Goal: Transaction & Acquisition: Purchase product/service

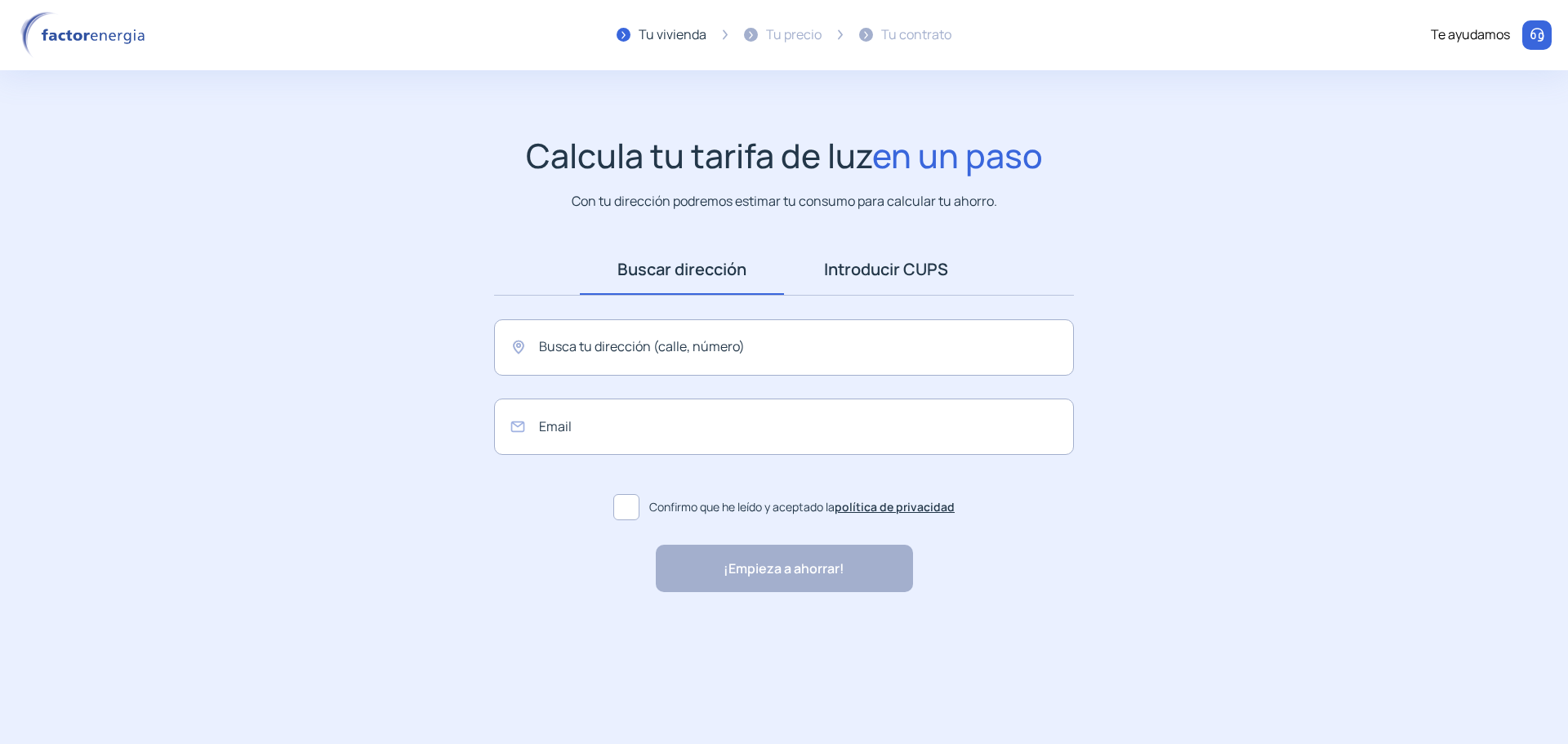
click at [874, 272] on link "Introducir CUPS" at bounding box center [886, 270] width 205 height 51
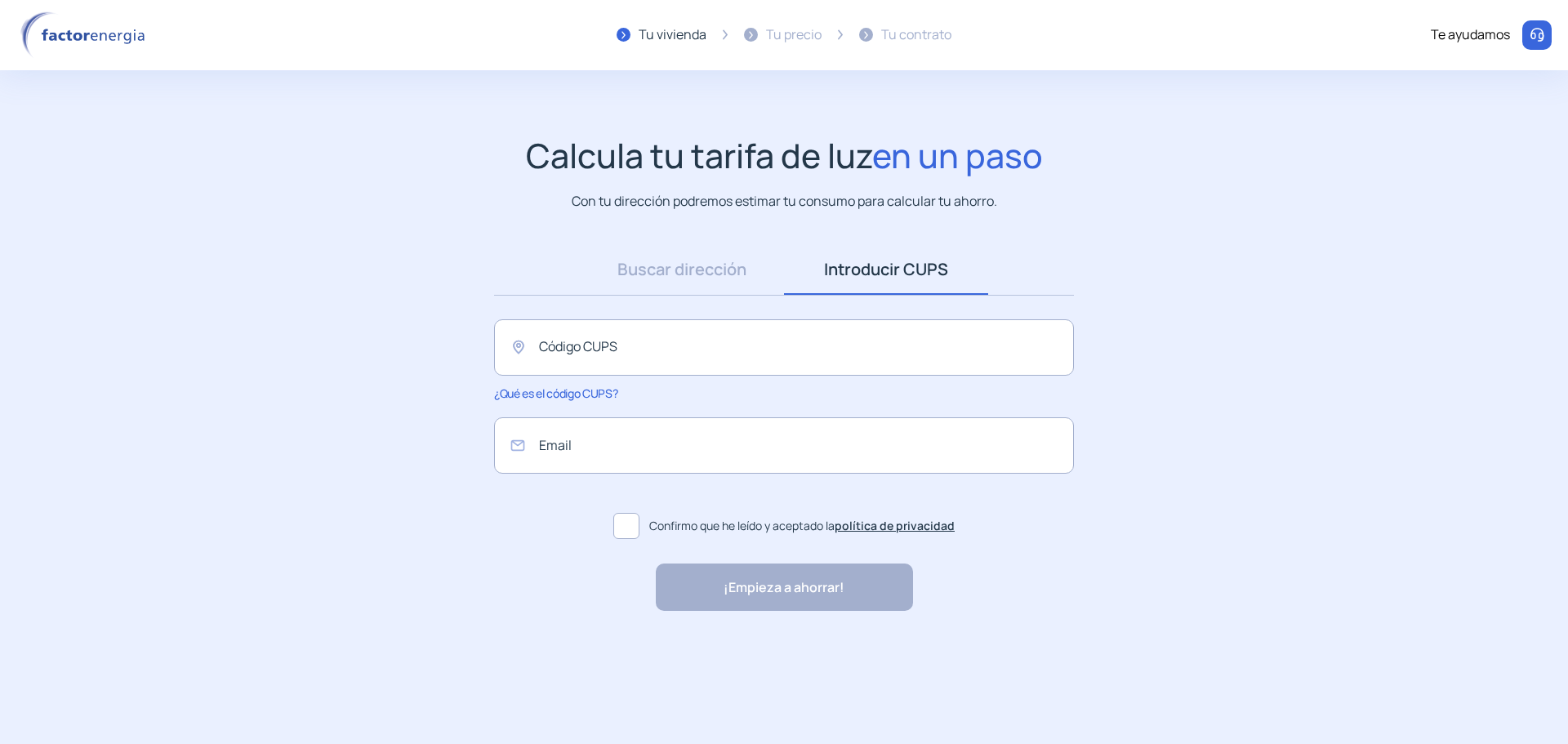
click at [550, 397] on span "¿Qué es el código CUPS?" at bounding box center [555, 393] width 123 height 15
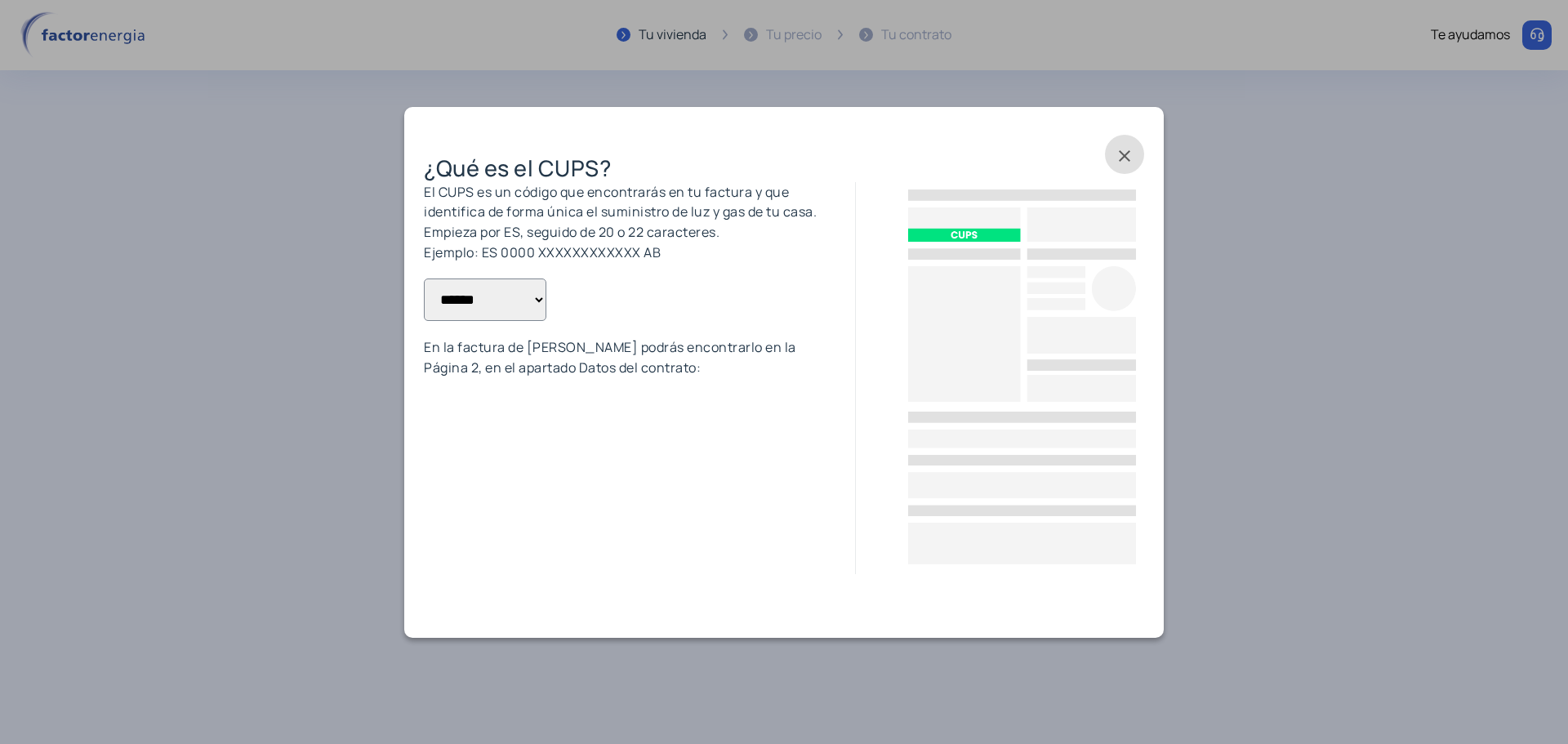
click at [531, 305] on select "**********" at bounding box center [485, 300] width 122 height 42
click at [1132, 161] on span at bounding box center [1125, 155] width 39 height 39
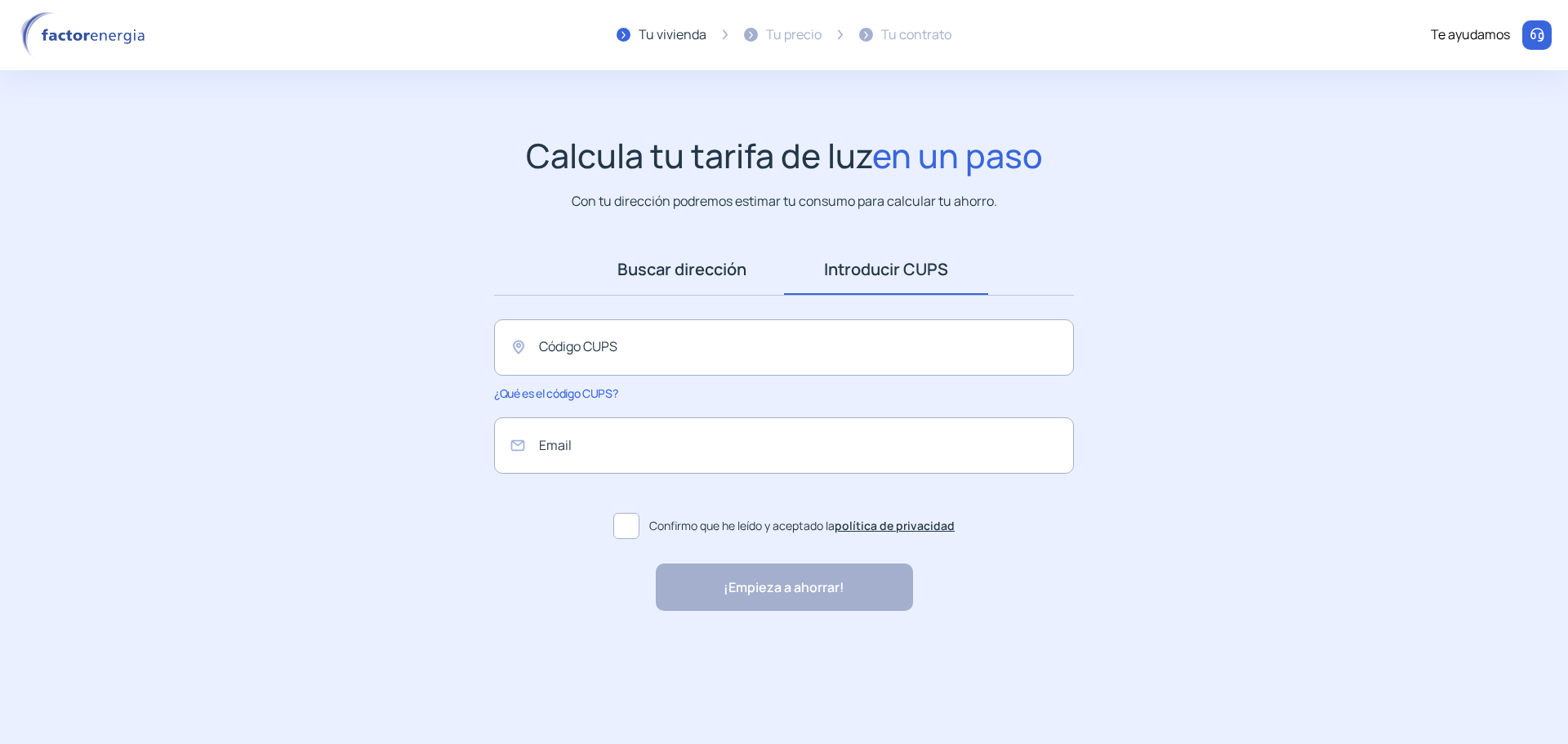
click at [689, 276] on link "Buscar dirección" at bounding box center [682, 270] width 205 height 51
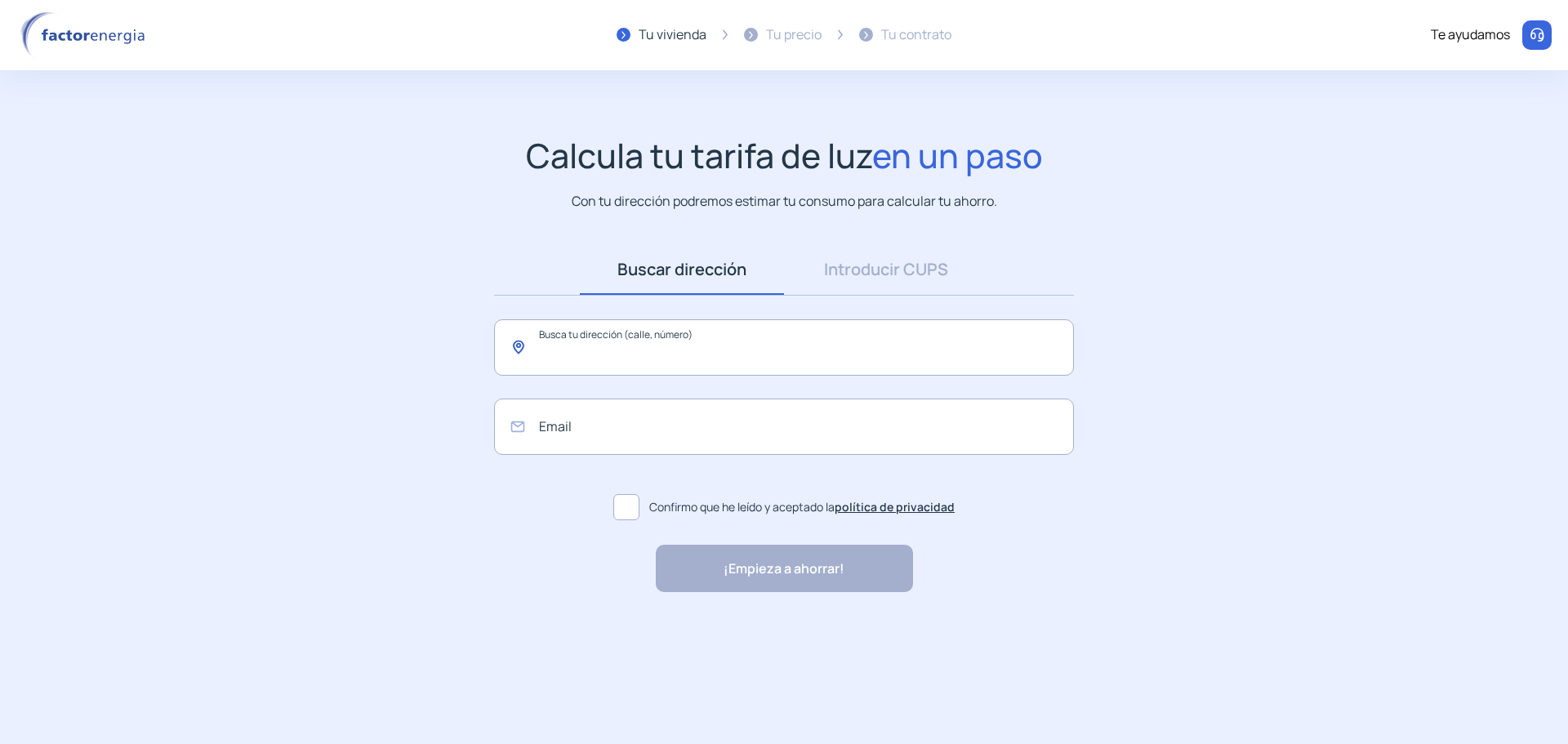
click at [635, 335] on input "text" at bounding box center [784, 347] width 580 height 56
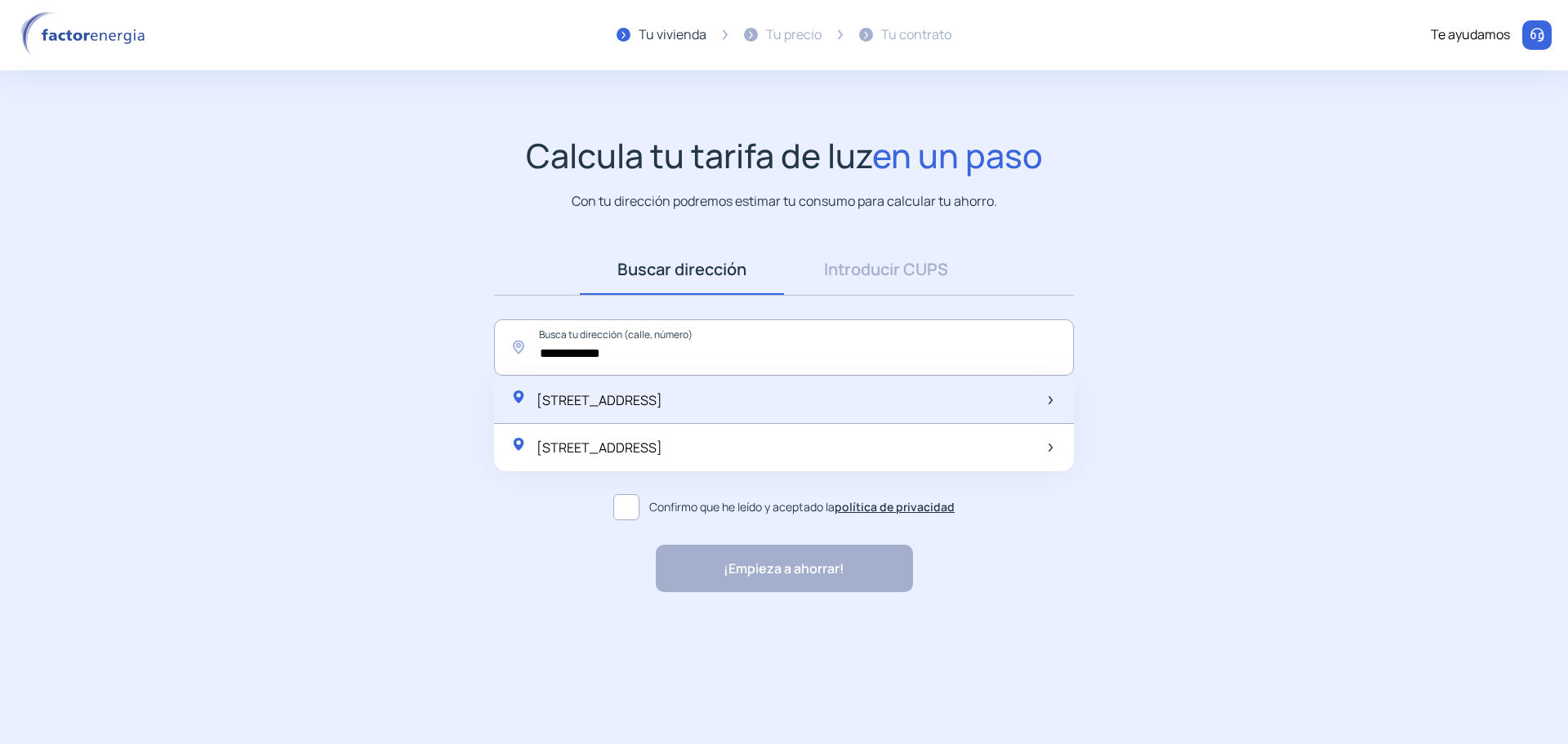
click at [662, 406] on span "[STREET_ADDRESS]" at bounding box center [599, 400] width 126 height 18
type input "**********"
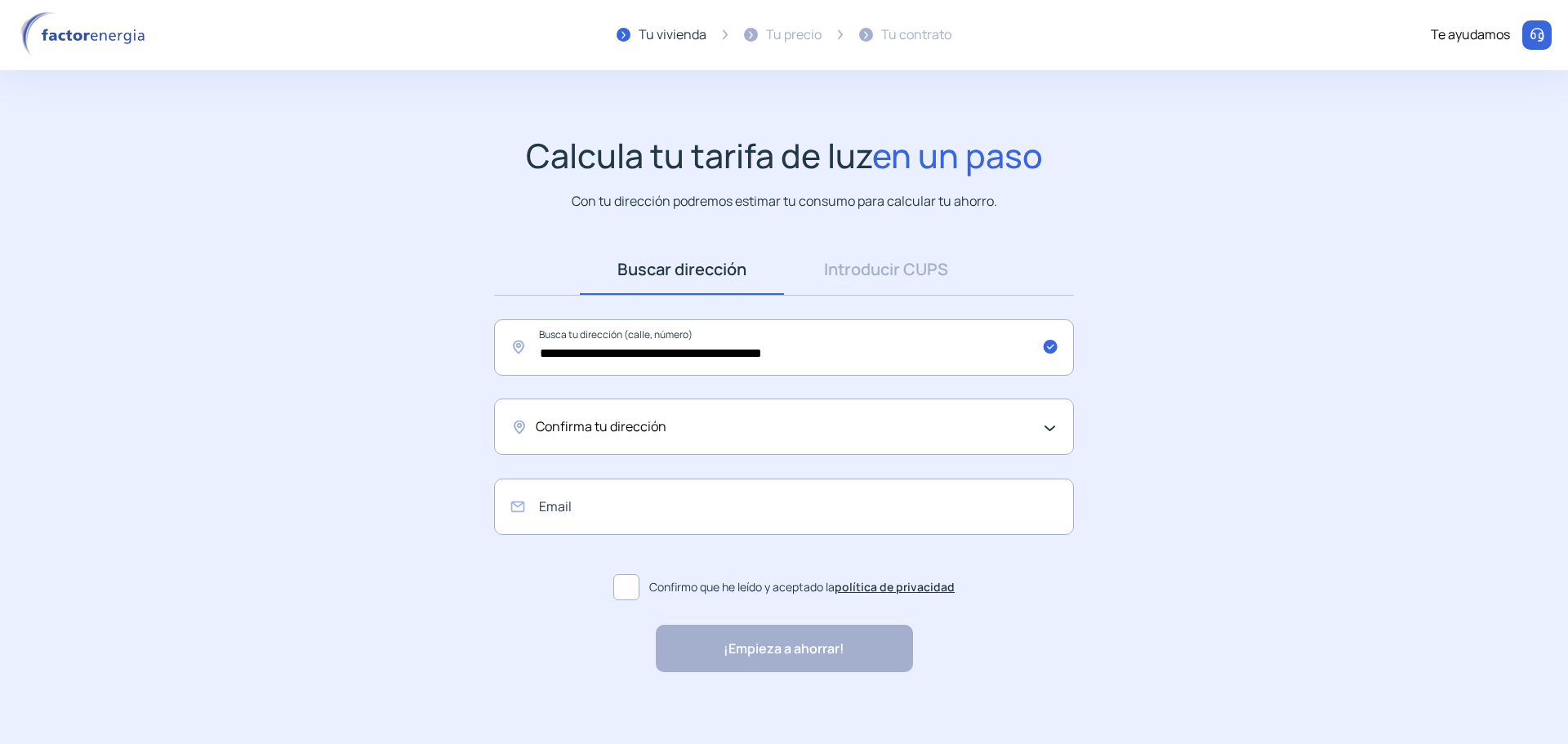
click at [736, 422] on div "Confirma tu dirección" at bounding box center [779, 427] width 488 height 21
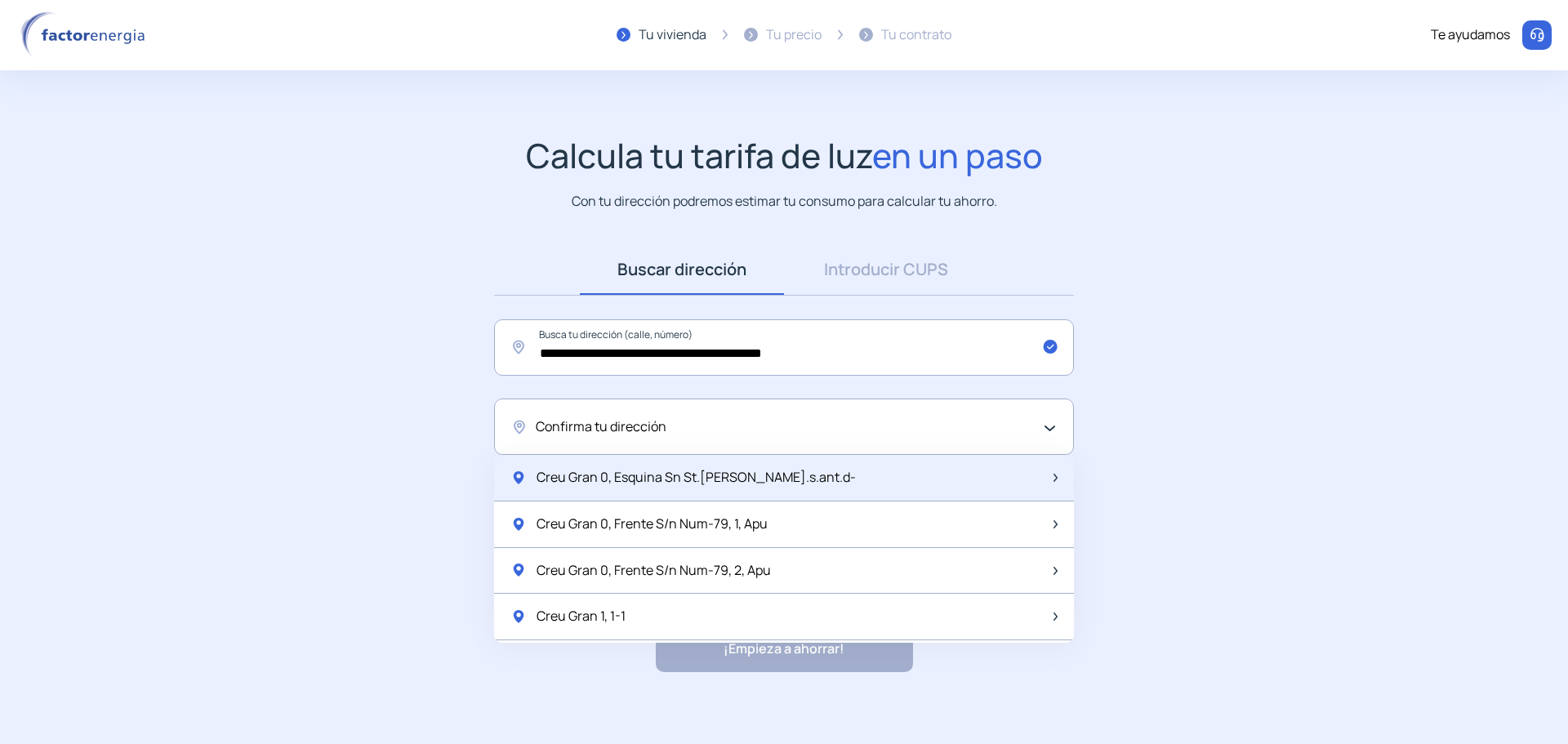
click at [1018, 468] on div "Creu Gran 0, Esquina Sn St.[PERSON_NAME].s.ant.d-" at bounding box center [784, 478] width 580 height 47
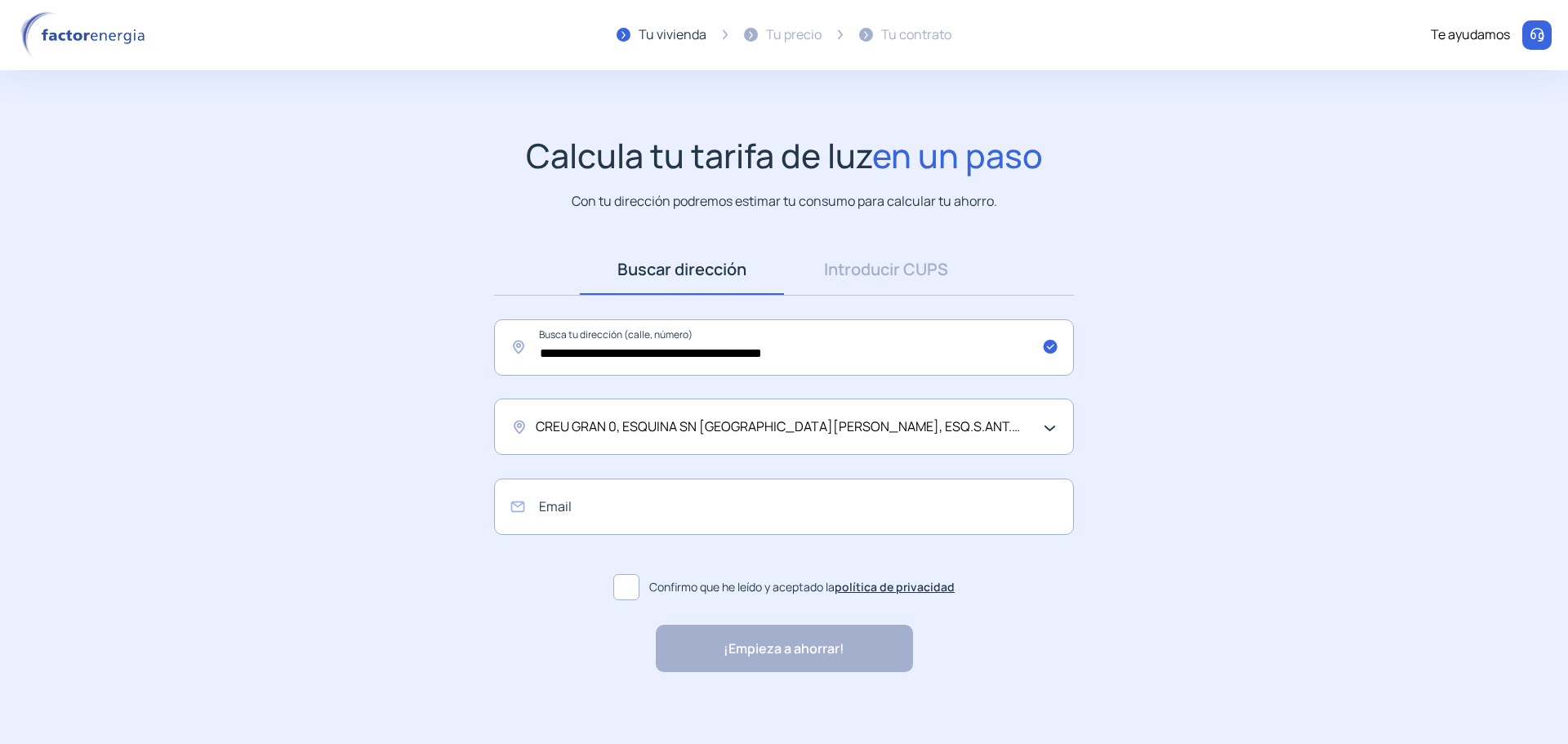
click at [908, 436] on div "CREU GRAN 0, ESQUINA SN [GEOGRAPHIC_DATA][PERSON_NAME], ESQ.S.ANT.D-" at bounding box center [779, 427] width 488 height 21
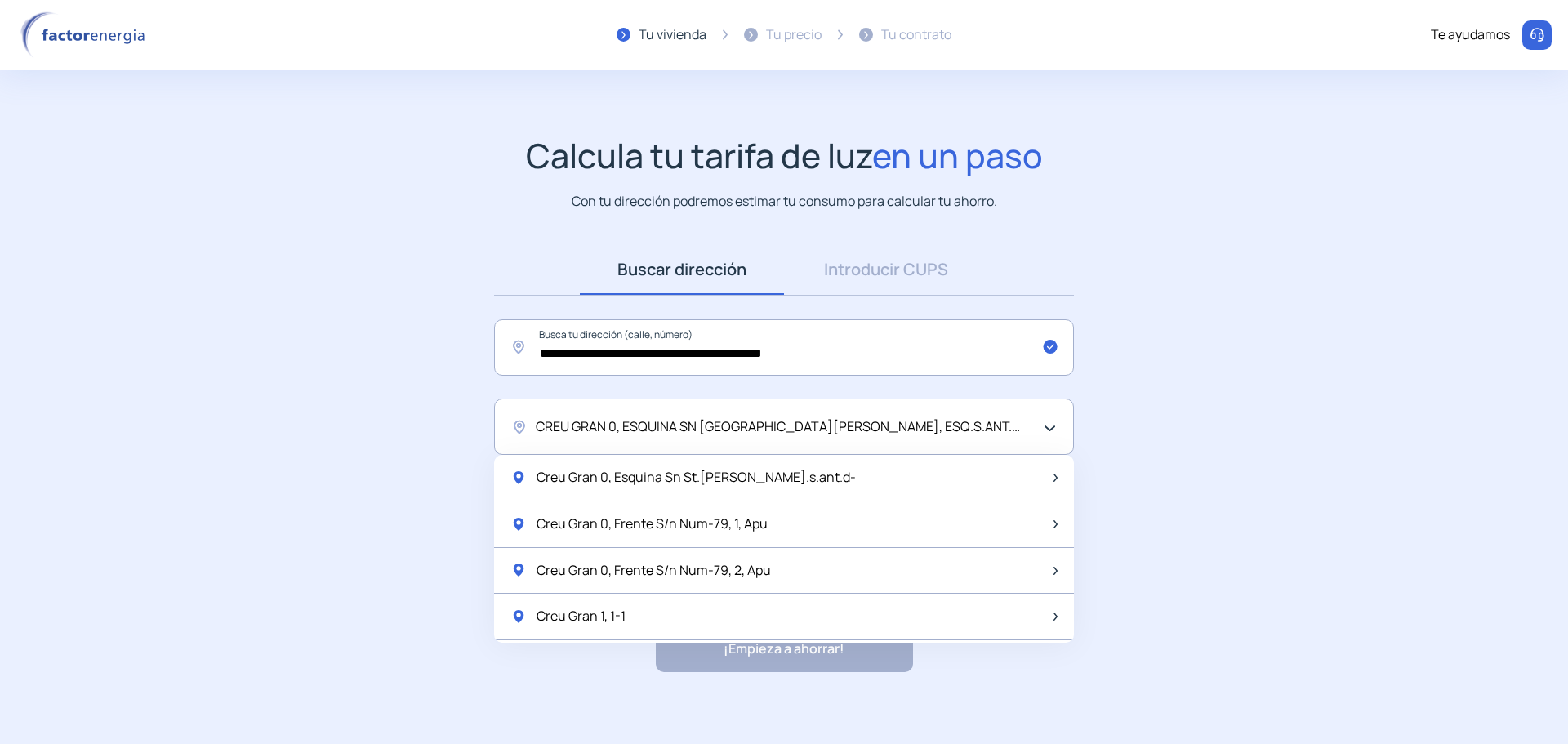
click at [938, 412] on div "CREU GRAN 0, ESQUINA SN [GEOGRAPHIC_DATA][PERSON_NAME], ESQ.S.ANT.D-" at bounding box center [784, 427] width 580 height 56
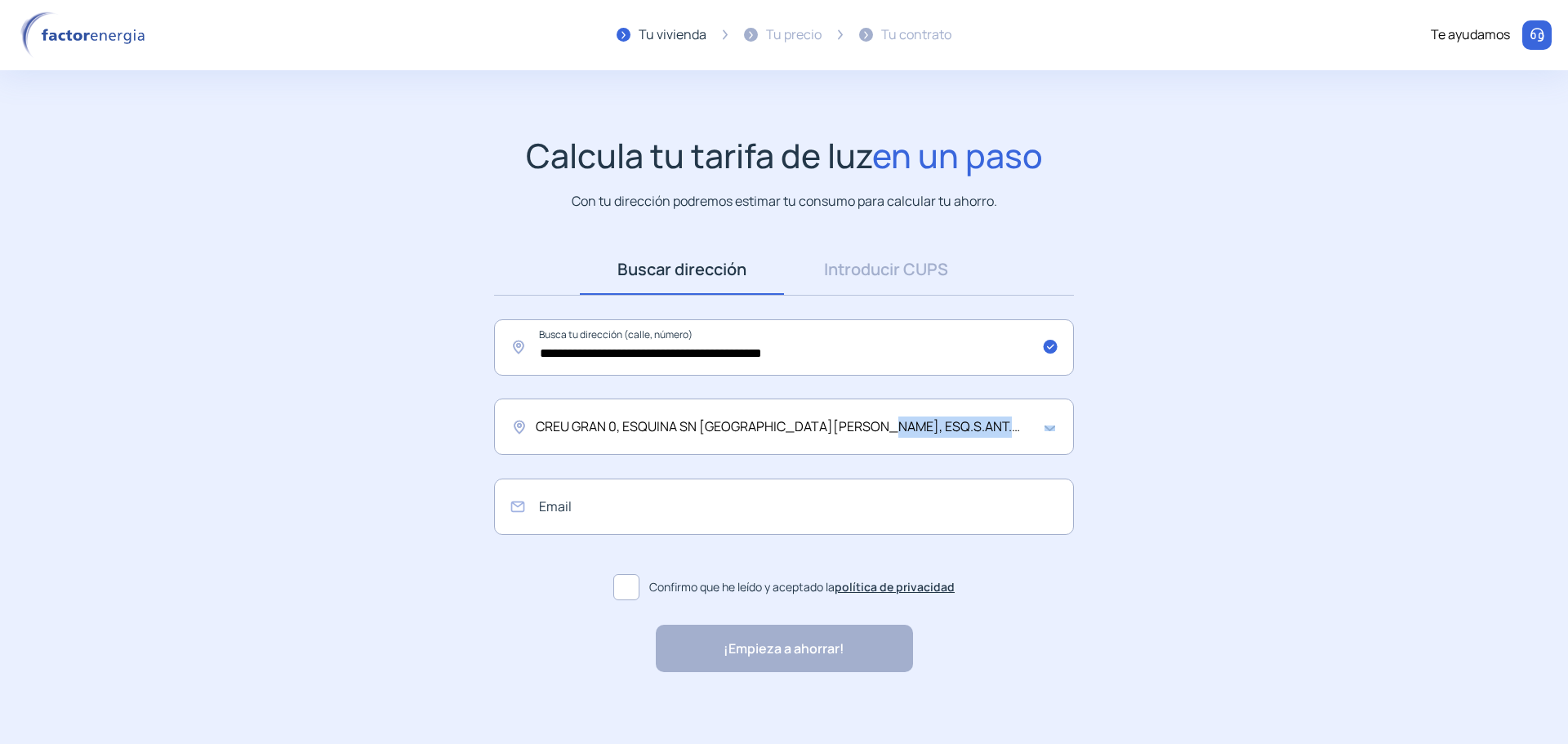
click at [938, 412] on div "CREU GRAN 0, ESQUINA SN [GEOGRAPHIC_DATA][PERSON_NAME], ESQ.S.ANT.D-" at bounding box center [784, 427] width 580 height 56
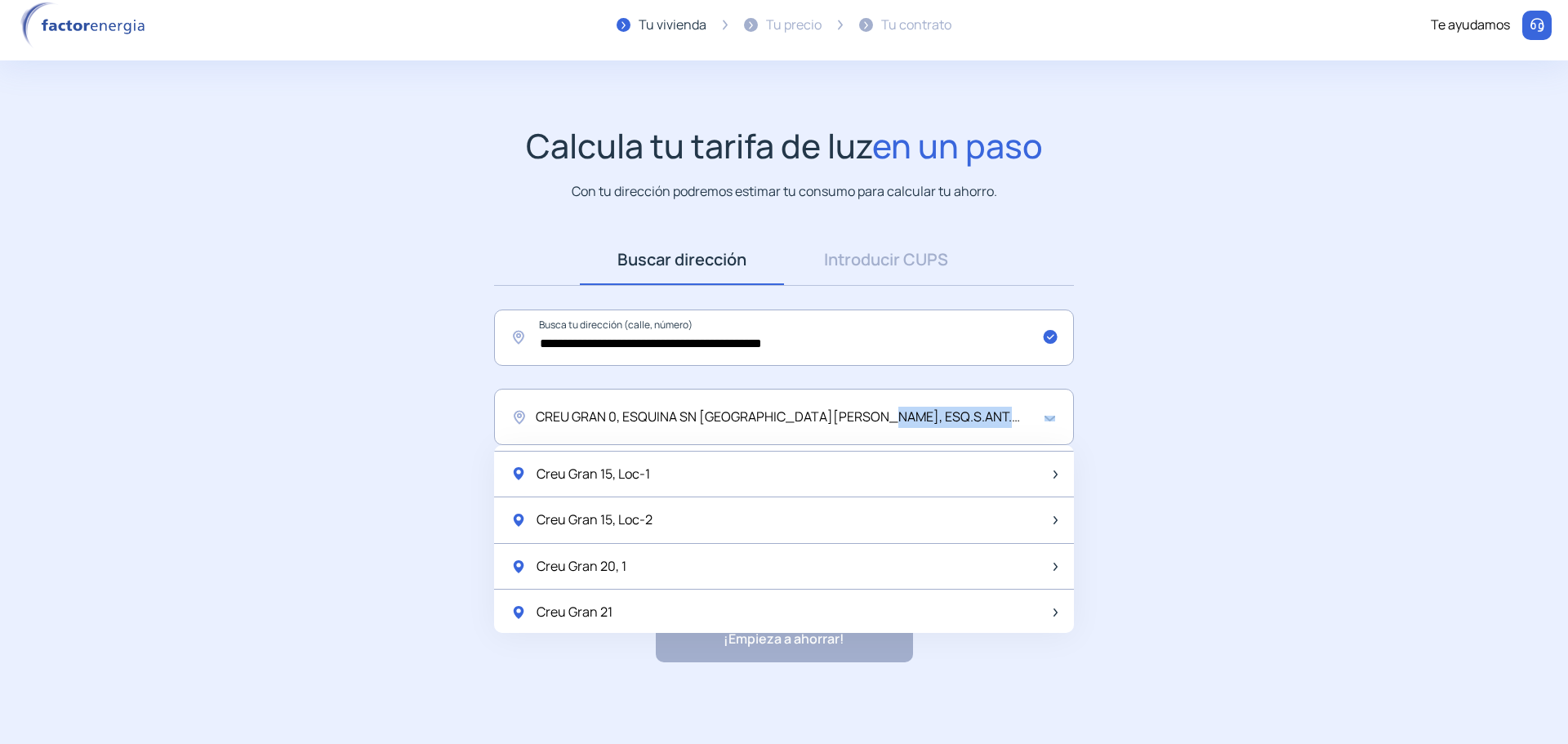
scroll to position [2169, 0]
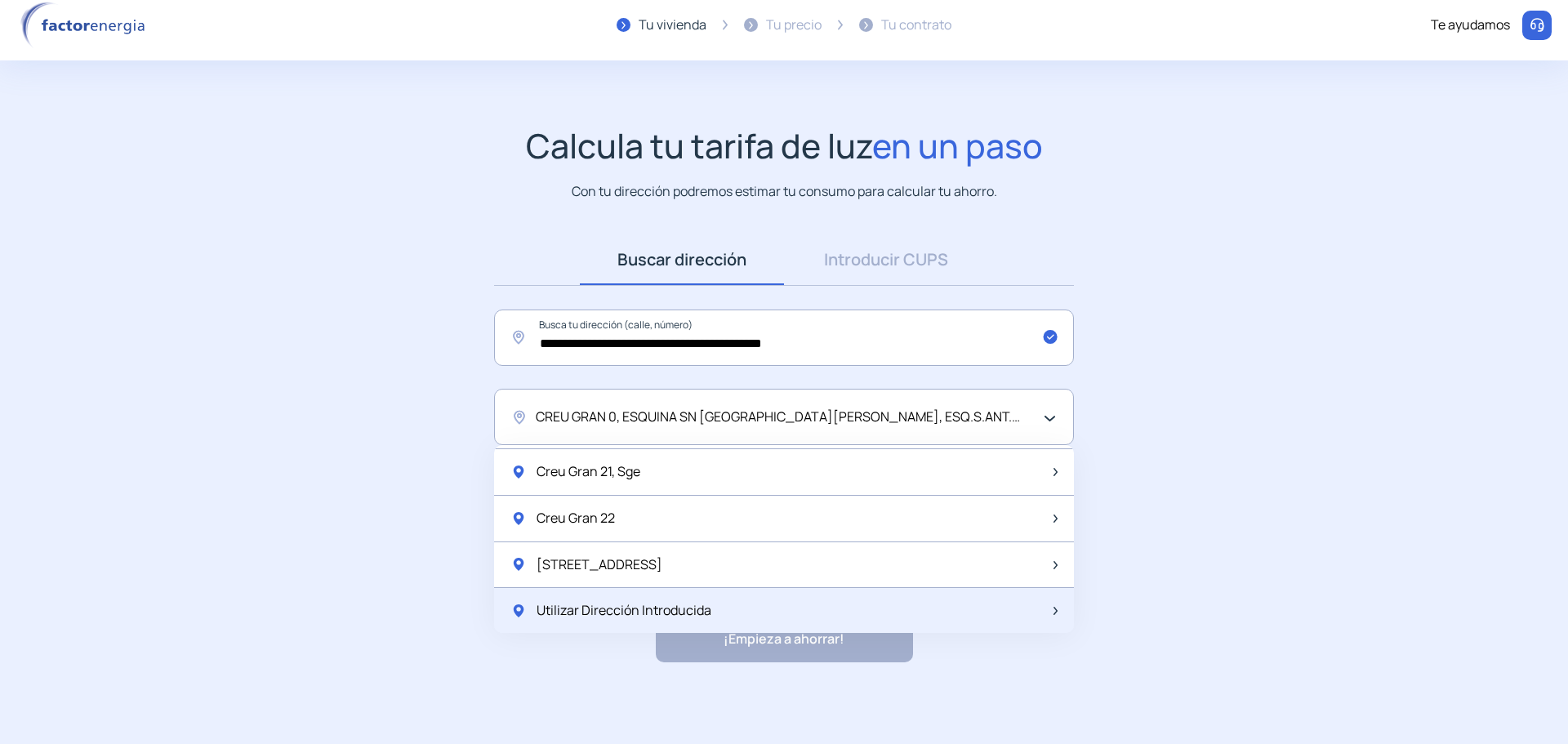
click at [675, 614] on span "Utilizar Dirección Introducida" at bounding box center [624, 611] width 175 height 21
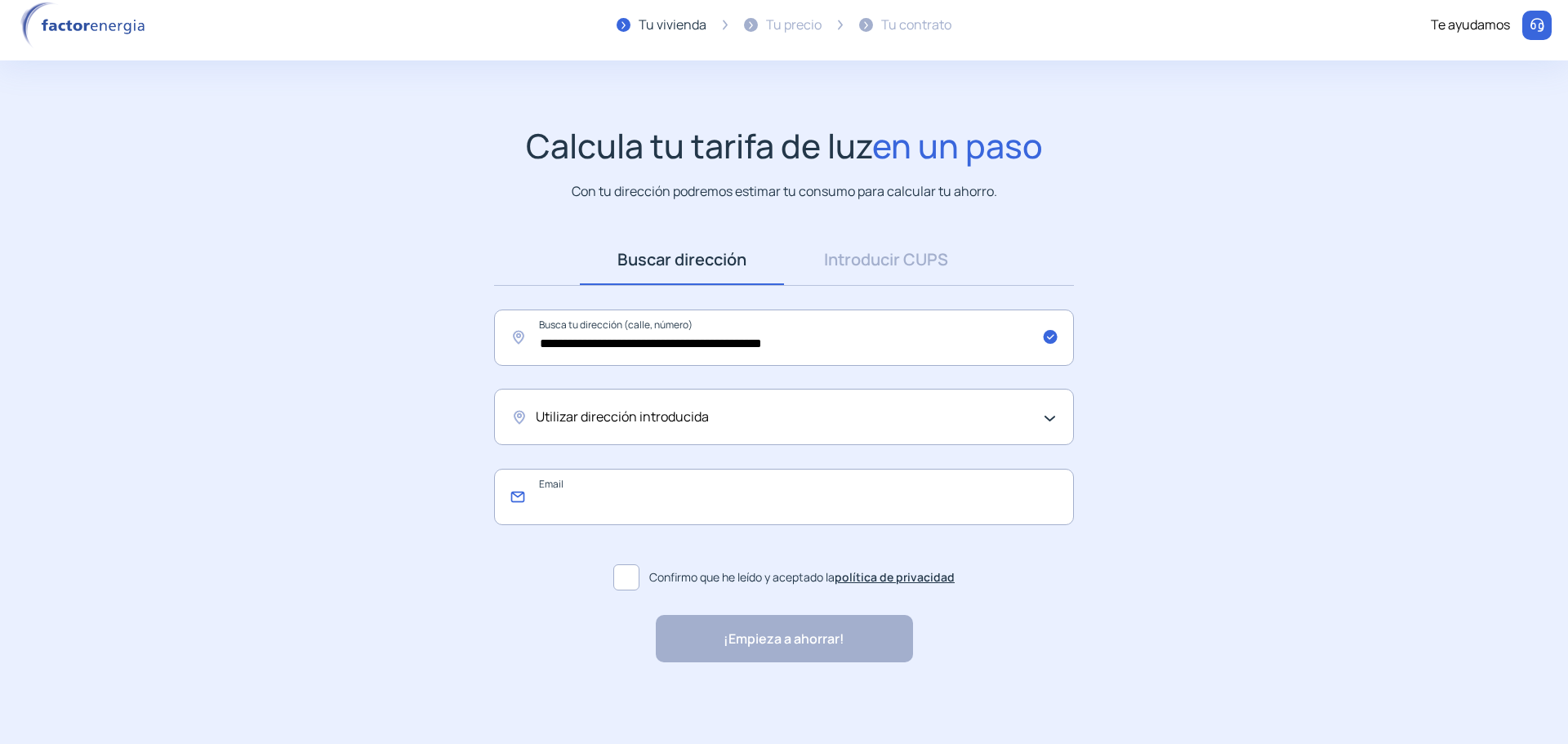
click at [577, 495] on input "email" at bounding box center [784, 497] width 580 height 56
type input "**********"
click at [638, 572] on span at bounding box center [627, 578] width 26 height 26
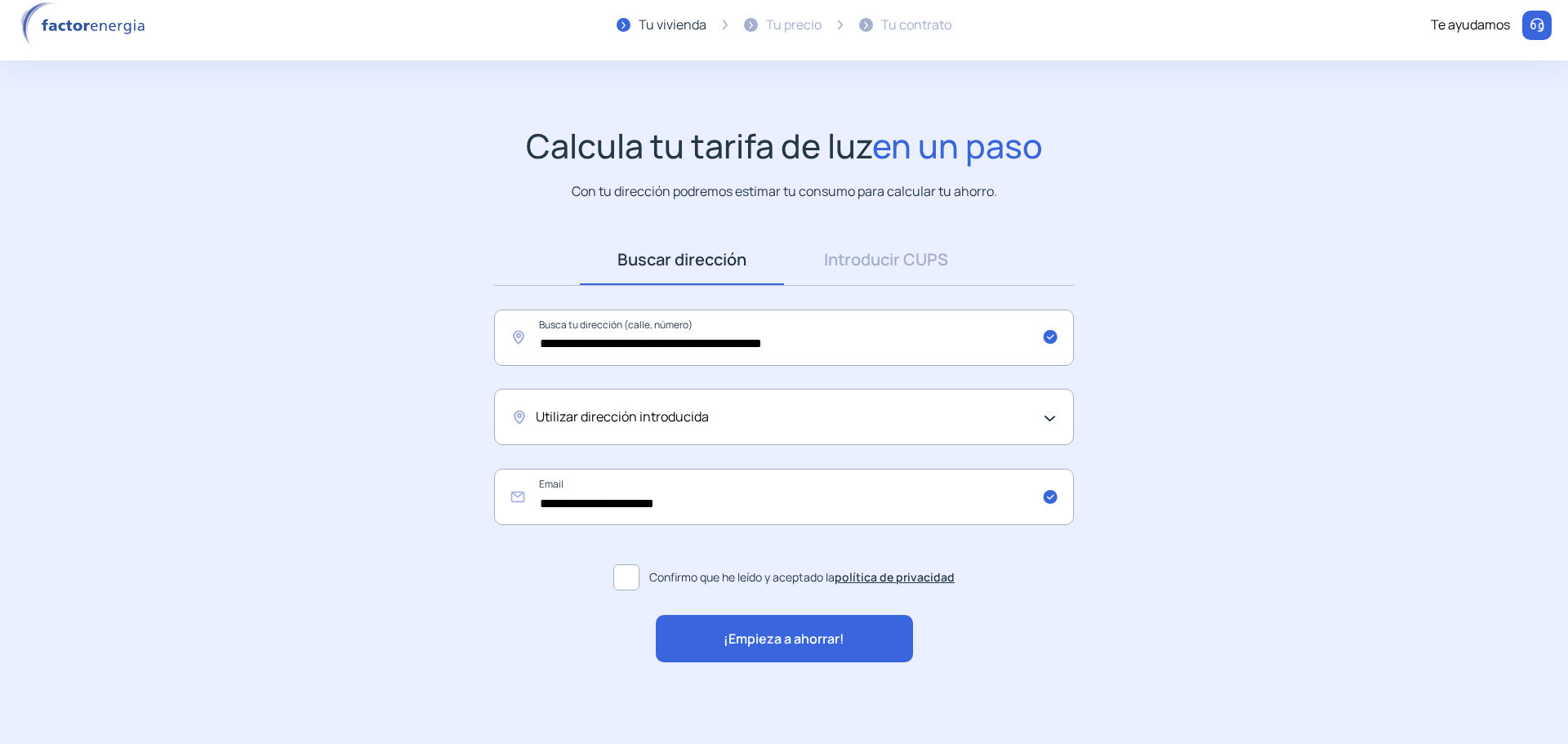
click at [792, 635] on span "¡Empieza a ahorrar!" at bounding box center [784, 640] width 121 height 21
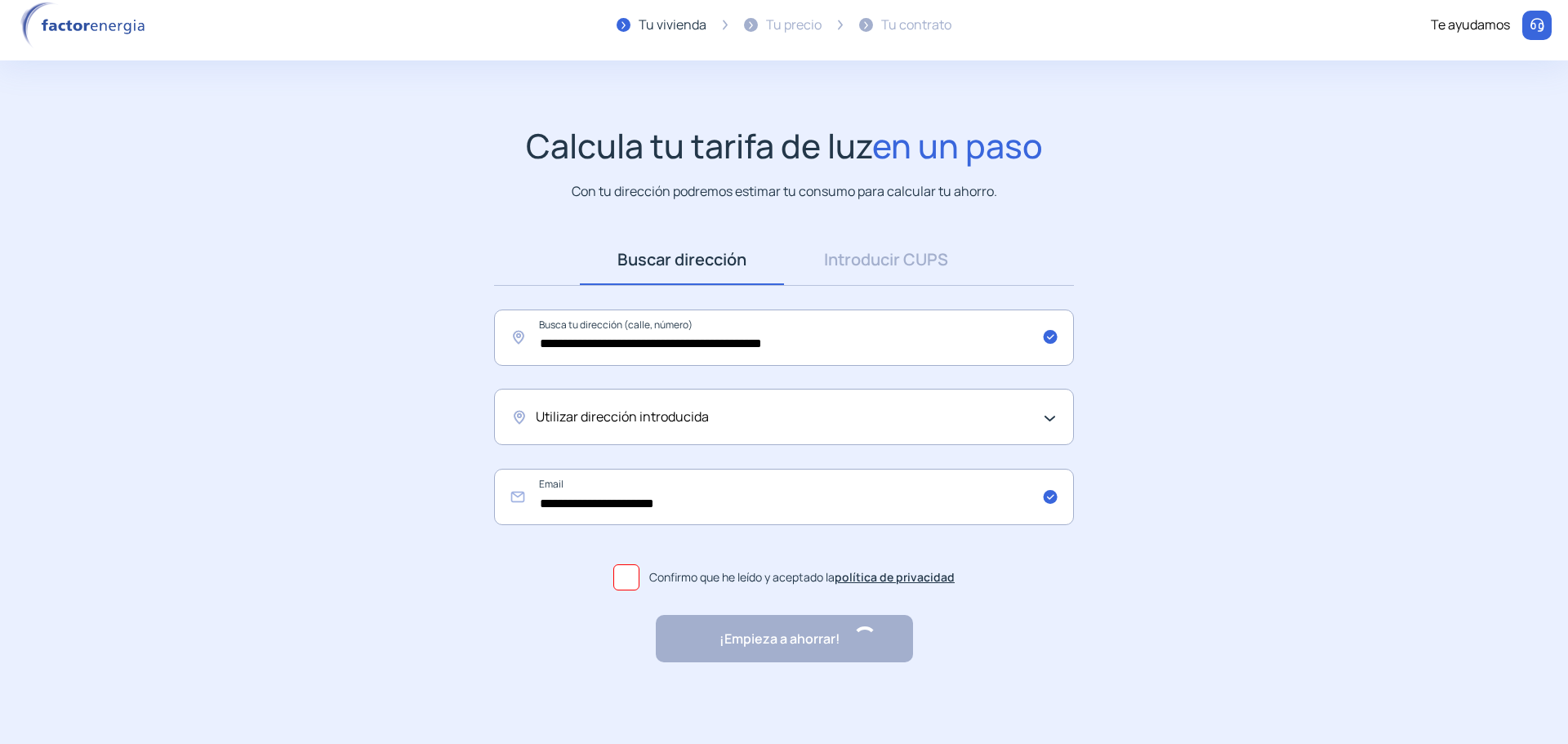
scroll to position [0, 0]
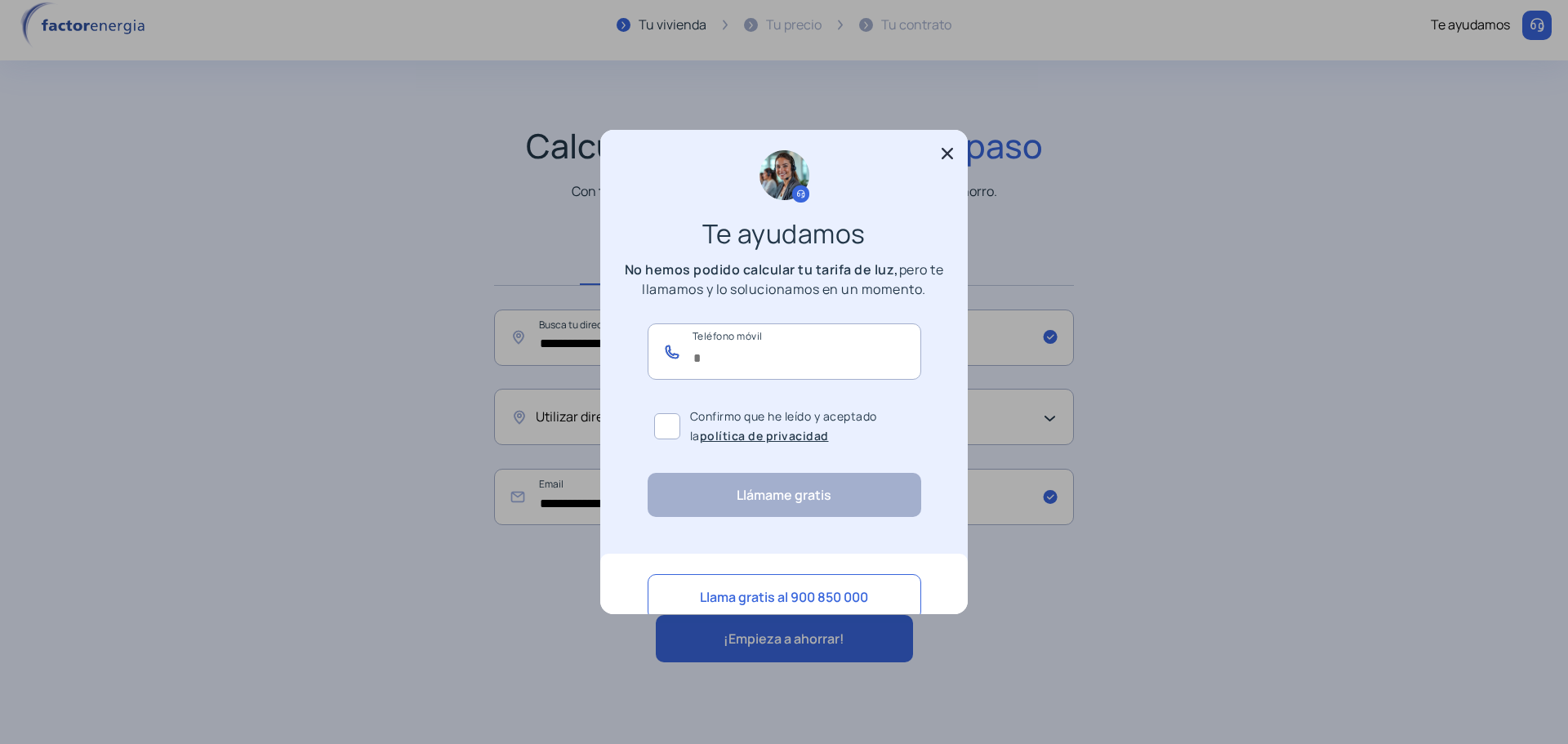
click at [791, 365] on input "text" at bounding box center [784, 352] width 273 height 56
click at [656, 417] on span at bounding box center [667, 426] width 26 height 26
click at [755, 344] on input "text" at bounding box center [784, 352] width 273 height 56
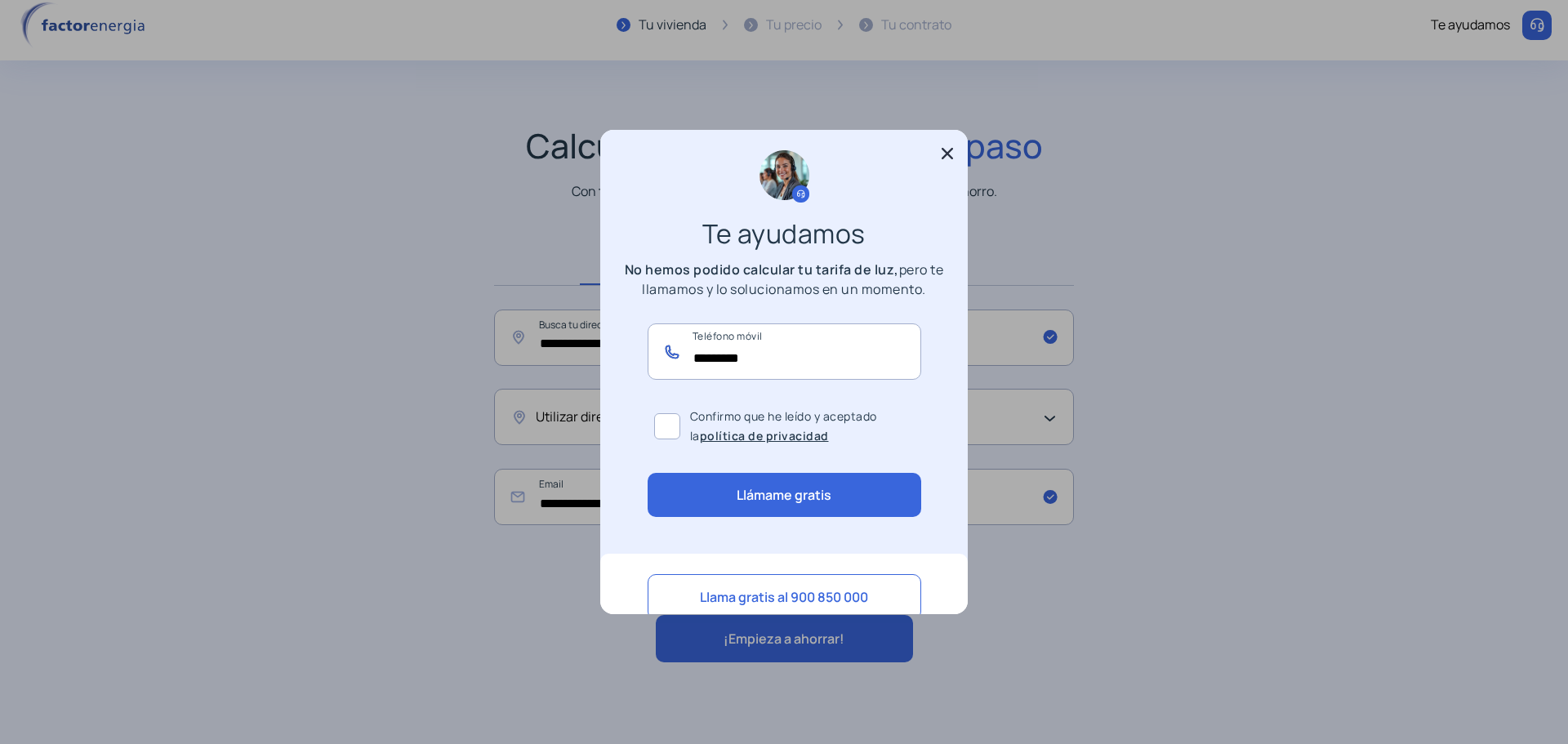
type input "*********"
click at [813, 499] on button "Llámame gratis" at bounding box center [784, 495] width 273 height 44
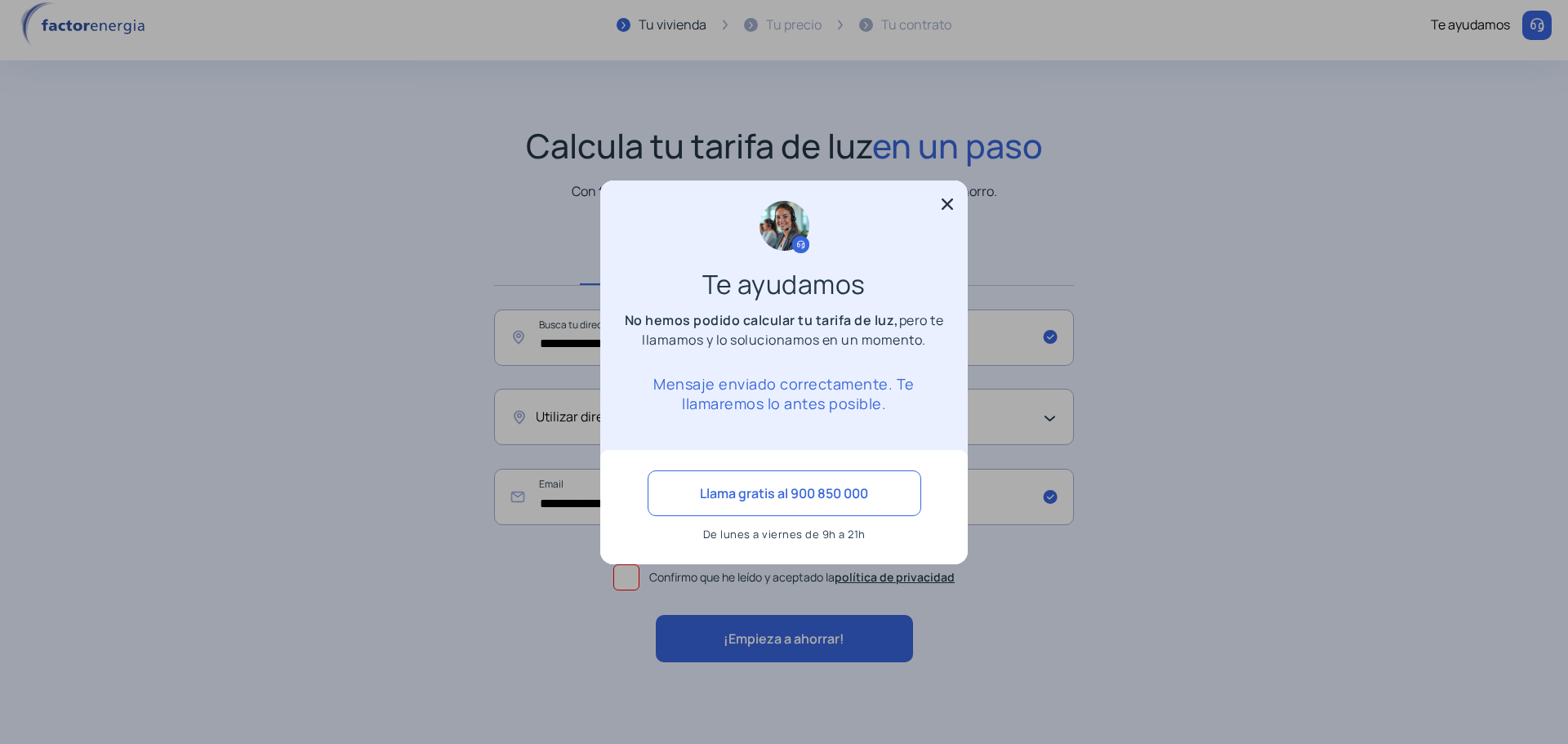
click at [946, 205] on icon at bounding box center [947, 204] width 11 height 11
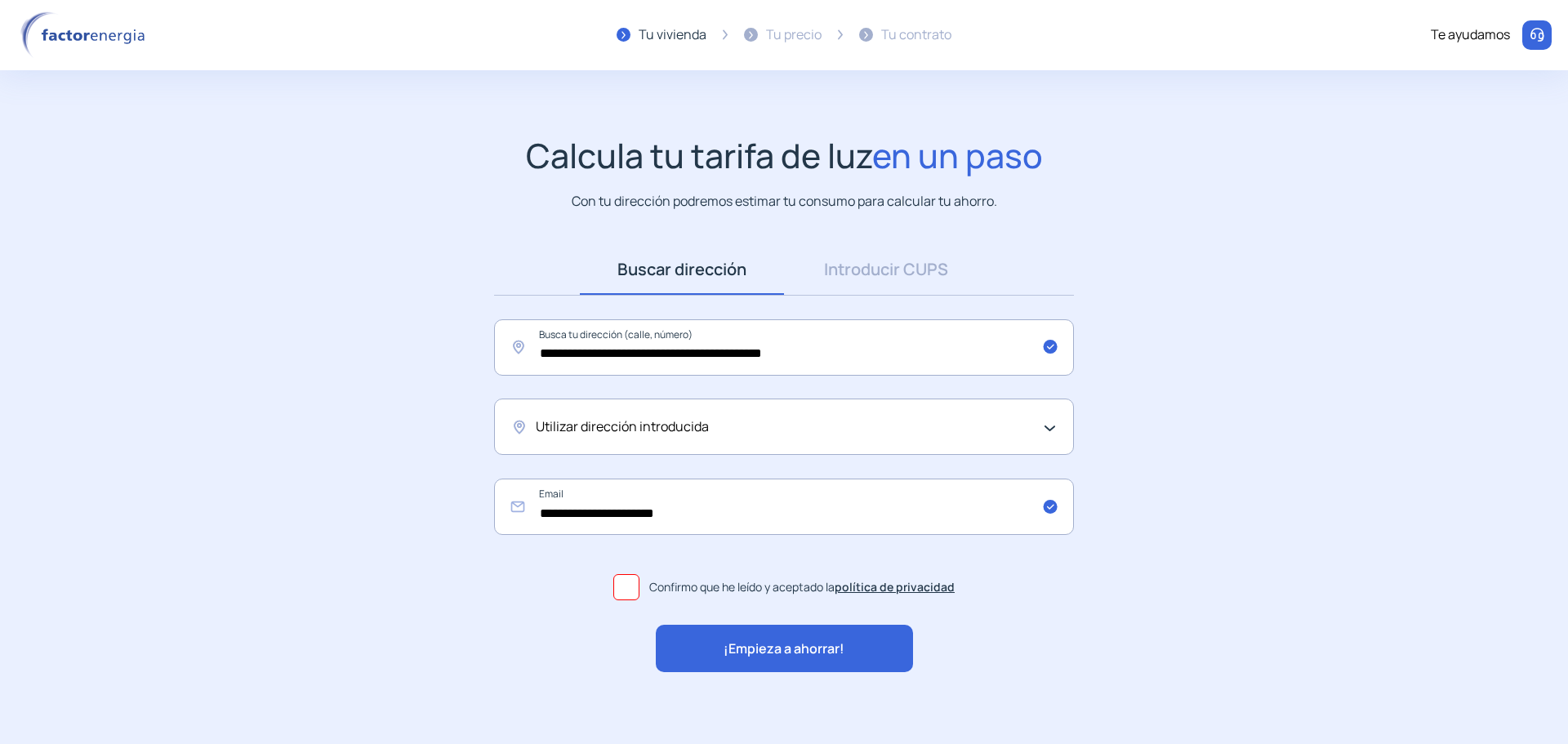
scroll to position [10, 0]
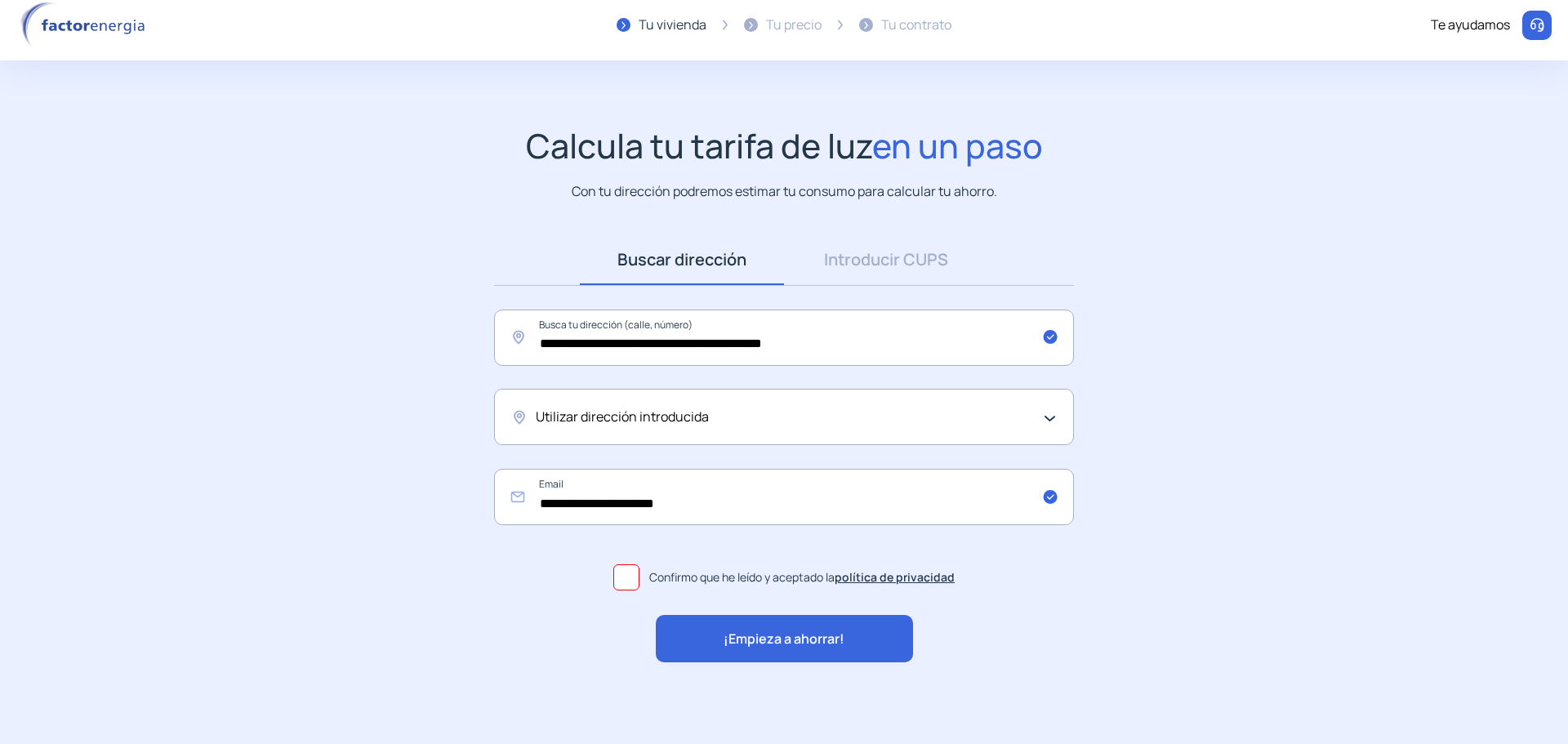
click at [1526, 31] on div at bounding box center [1537, 25] width 30 height 30
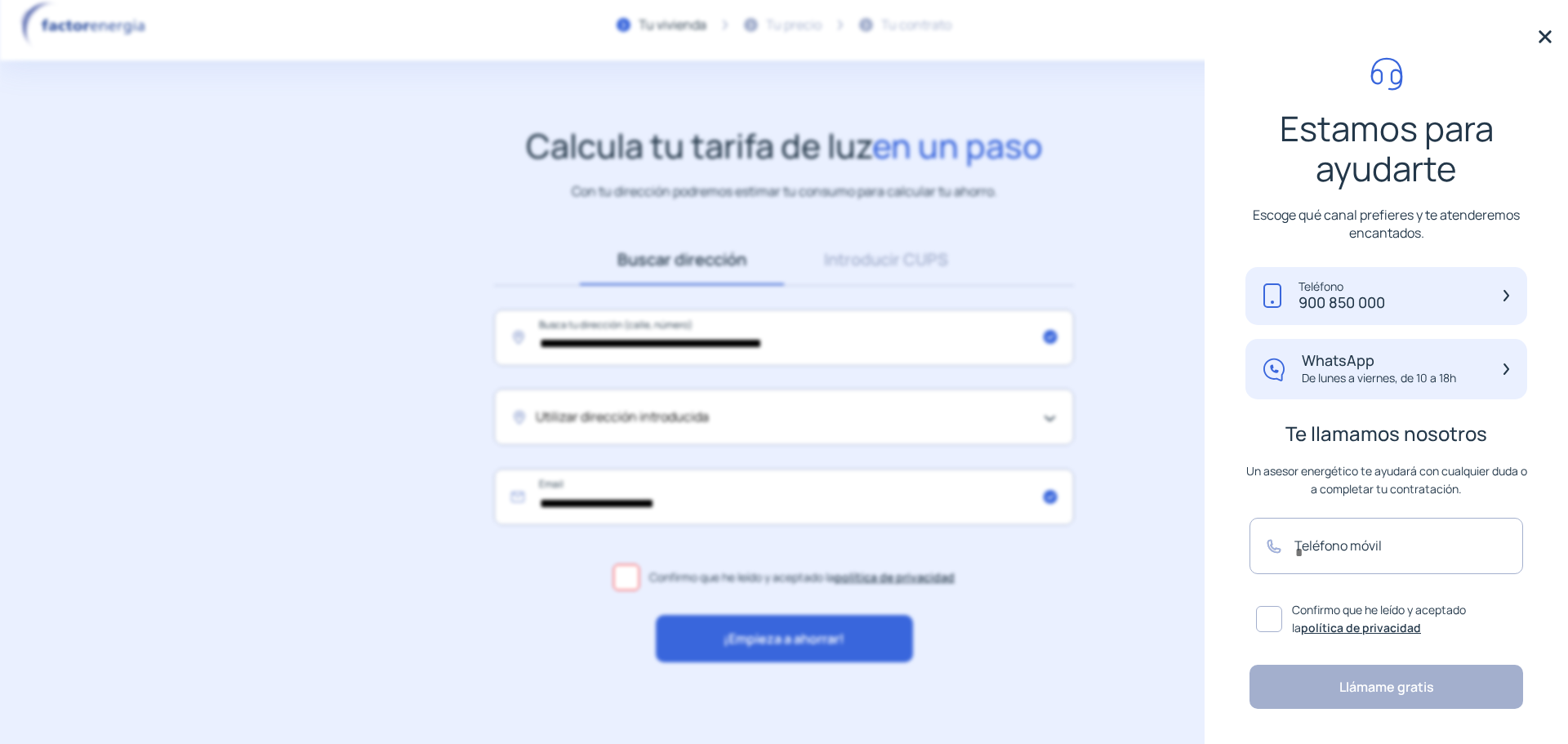
click at [1533, 37] on img at bounding box center [1545, 37] width 25 height 25
